Goal: Transaction & Acquisition: Purchase product/service

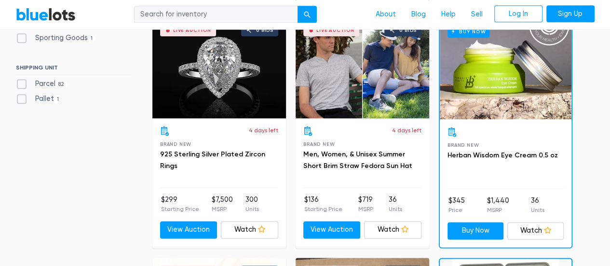
scroll to position [548, 0]
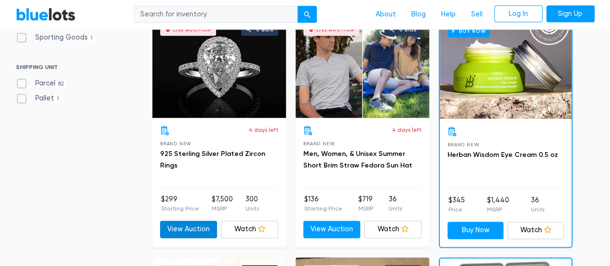
click at [187, 230] on link "View Auction" at bounding box center [188, 229] width 57 height 17
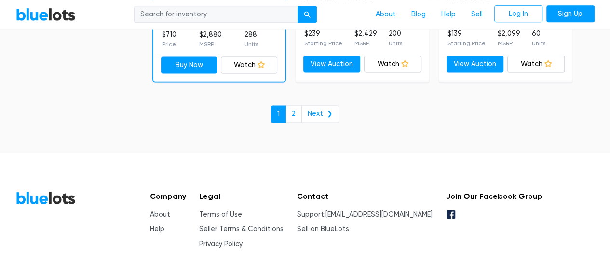
scroll to position [4341, 0]
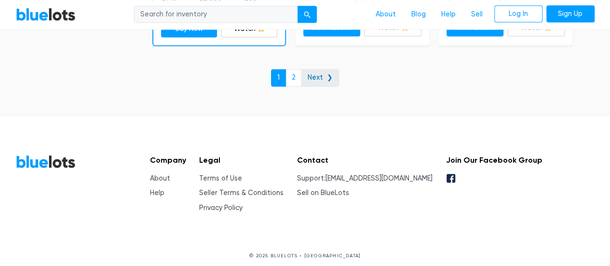
click at [304, 75] on link "Next ❯" at bounding box center [321, 77] width 38 height 17
click at [293, 75] on link "2" at bounding box center [294, 77] width 16 height 17
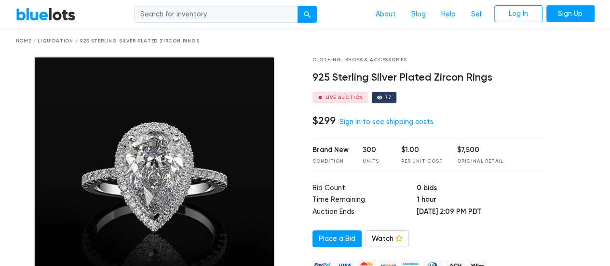
scroll to position [49, 0]
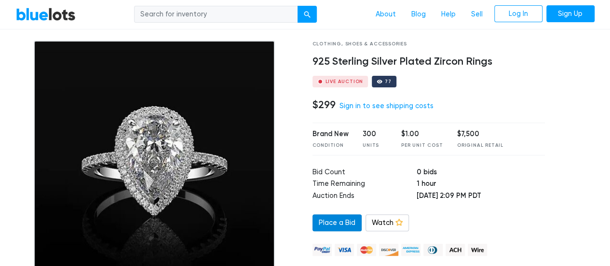
click at [340, 223] on link "Place a Bid" at bounding box center [337, 222] width 49 height 17
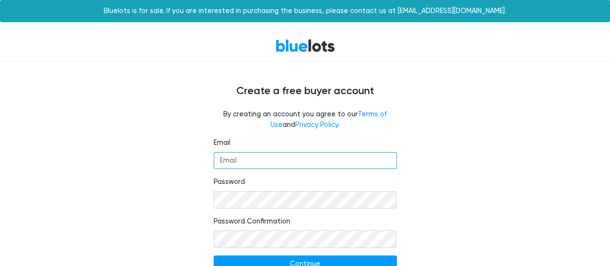
click at [314, 164] on input "Email" at bounding box center [305, 160] width 183 height 17
type input "luxinestofficial@gmail.com"
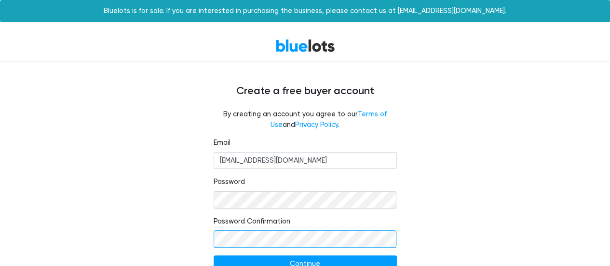
scroll to position [39, 0]
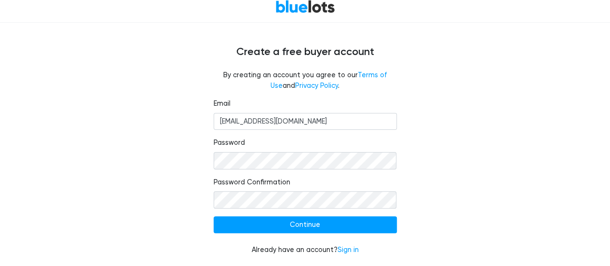
click at [316, 236] on form "Email luxinestofficial@gmail.com Password Password Confirmation Continue Alread…" at bounding box center [305, 176] width 183 height 157
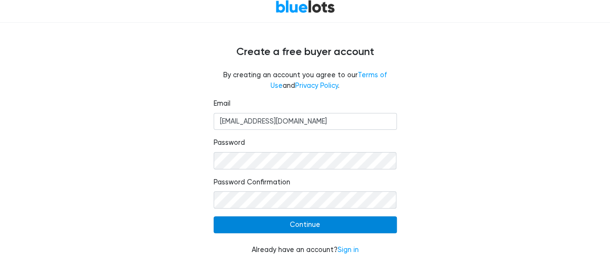
click at [321, 228] on input "Continue" at bounding box center [305, 224] width 183 height 17
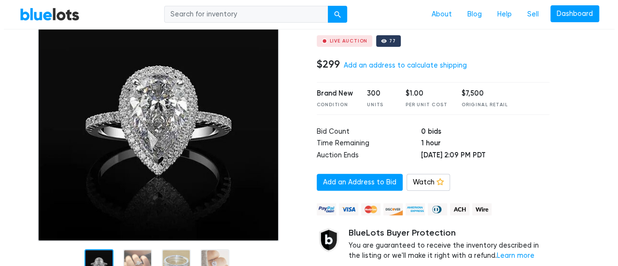
scroll to position [89, 0]
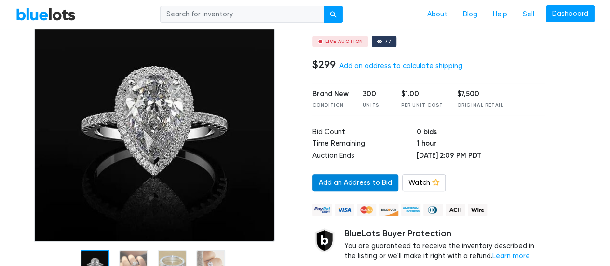
click at [343, 181] on link "Add an Address to Bid" at bounding box center [356, 182] width 86 height 17
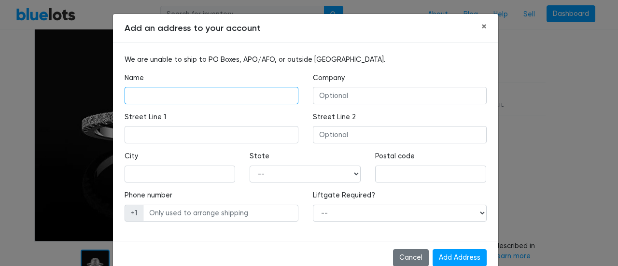
click at [217, 102] on input "text" at bounding box center [212, 95] width 174 height 17
type input "sohail khan"
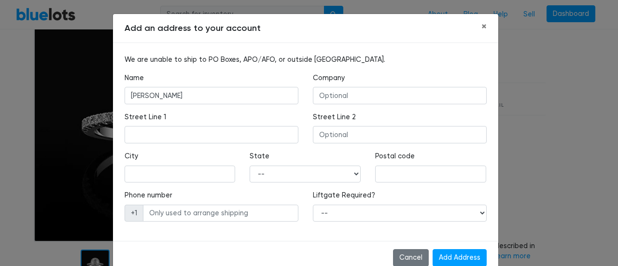
click at [209, 119] on div "Street Line 1" at bounding box center [212, 127] width 174 height 31
click at [214, 132] on input "text" at bounding box center [212, 134] width 174 height 17
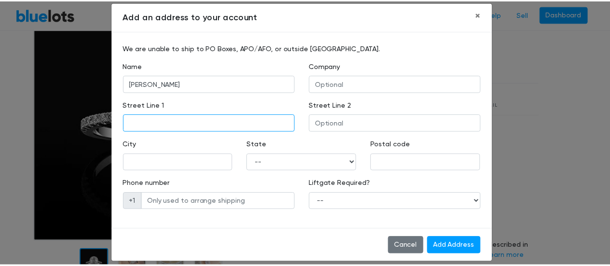
scroll to position [11, 0]
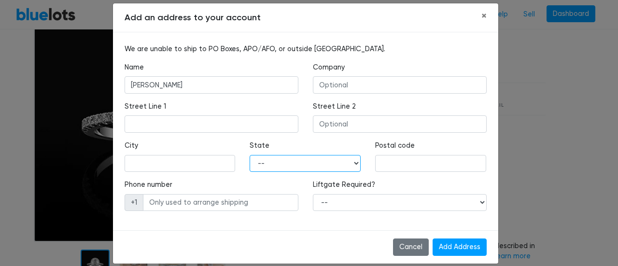
click at [328, 157] on select "-- Alabama Alaska Arizona Arkansas California Colorado Connecticut Delaware Dis…" at bounding box center [305, 163] width 111 height 17
click at [481, 18] on span "×" at bounding box center [483, 16] width 5 height 13
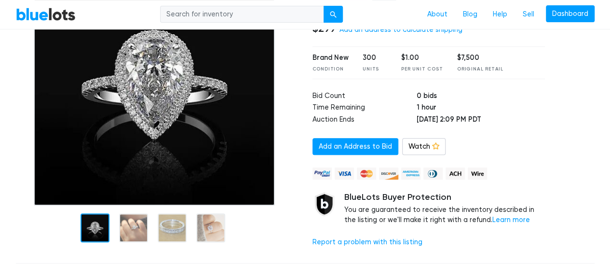
scroll to position [0, 0]
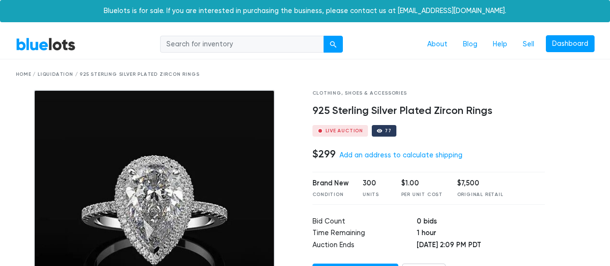
scroll to position [49, 0]
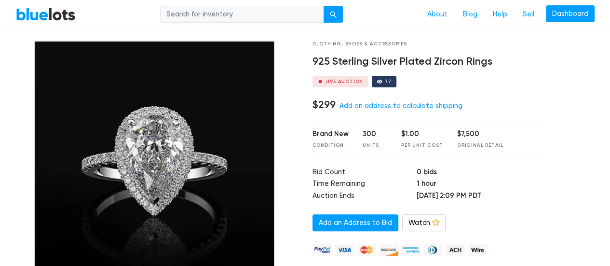
click at [513, 149] on div "Brand New Condition 300 Units $1.00 Per Unit Cost $7,500 Original Retail" at bounding box center [429, 139] width 233 height 32
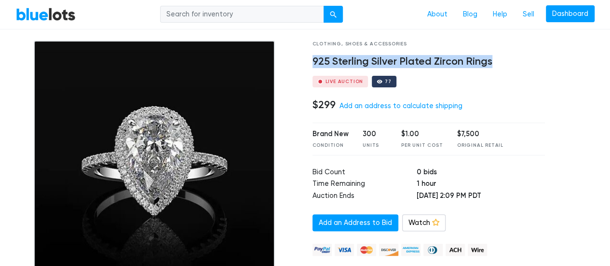
drag, startPoint x: 313, startPoint y: 60, endPoint x: 489, endPoint y: 66, distance: 176.7
click at [489, 66] on h4 "925 Sterling Silver Plated Zircon Rings" at bounding box center [429, 61] width 233 height 13
copy h4 "925 Sterling Silver Plated Zircon Rings"
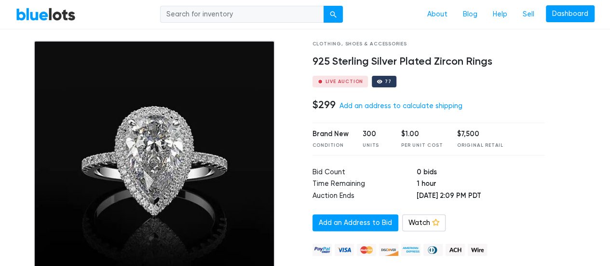
click at [530, 214] on div "Add an Address to Bid Watch Watching" at bounding box center [429, 222] width 233 height 17
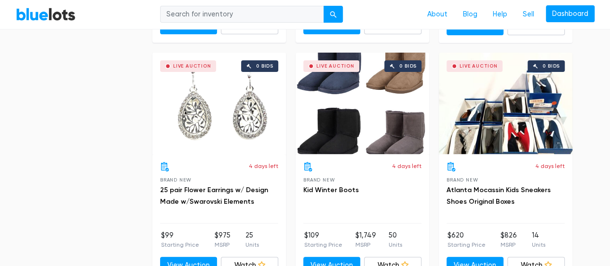
scroll to position [1910, 0]
